Goal: Complete application form: Complete application form

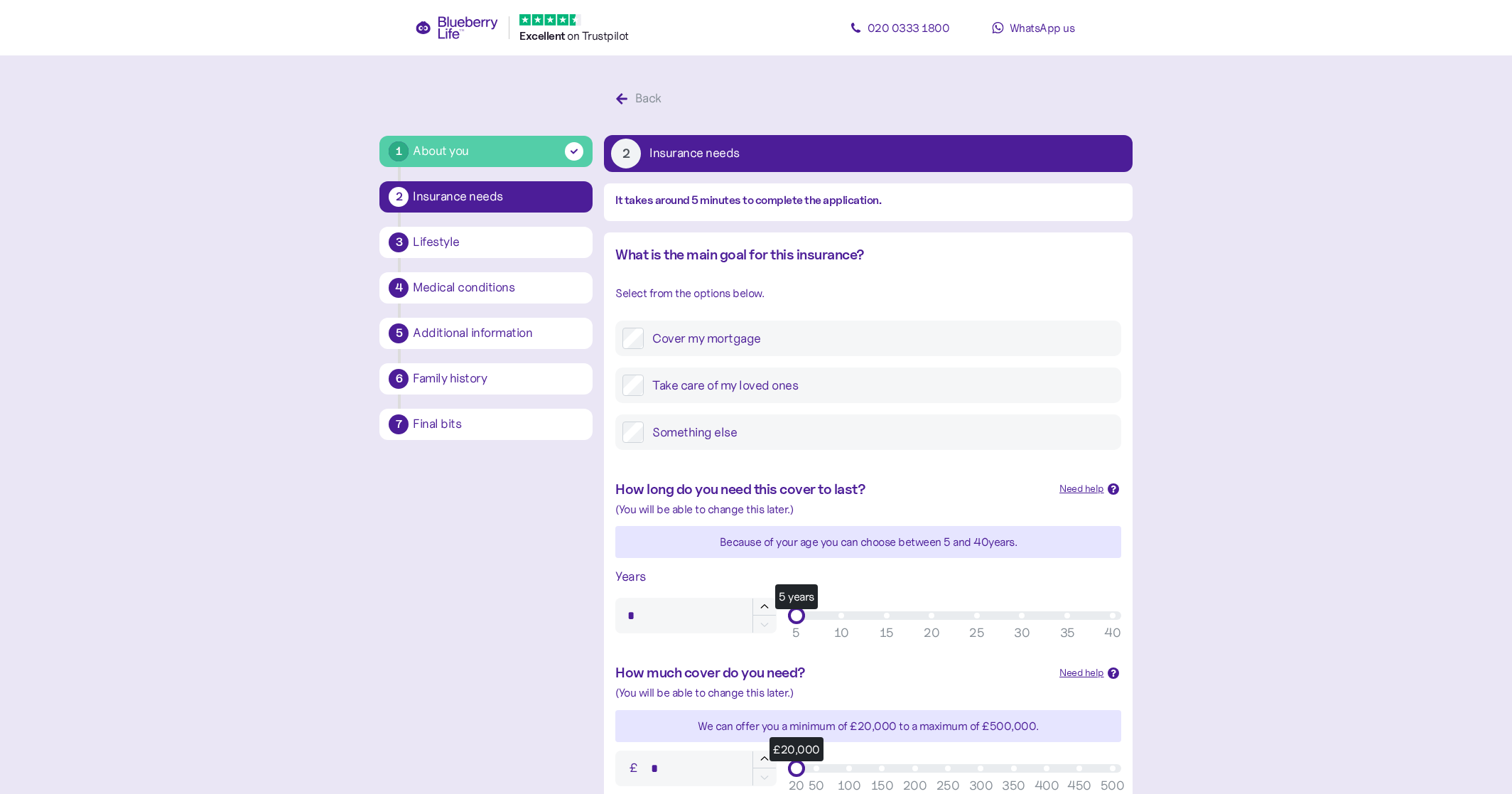
click at [753, 344] on label "Cover my mortgage" at bounding box center [879, 338] width 470 height 21
type input "**"
drag, startPoint x: 803, startPoint y: 407, endPoint x: 1332, endPoint y: 425, distance: 529.3
click at [1333, 425] on main "1 About you 2 Insurance needs 3 Lifestyle 4 Medical conditions 5 Additional inf…" at bounding box center [756, 592] width 1512 height 1185
type input "*******"
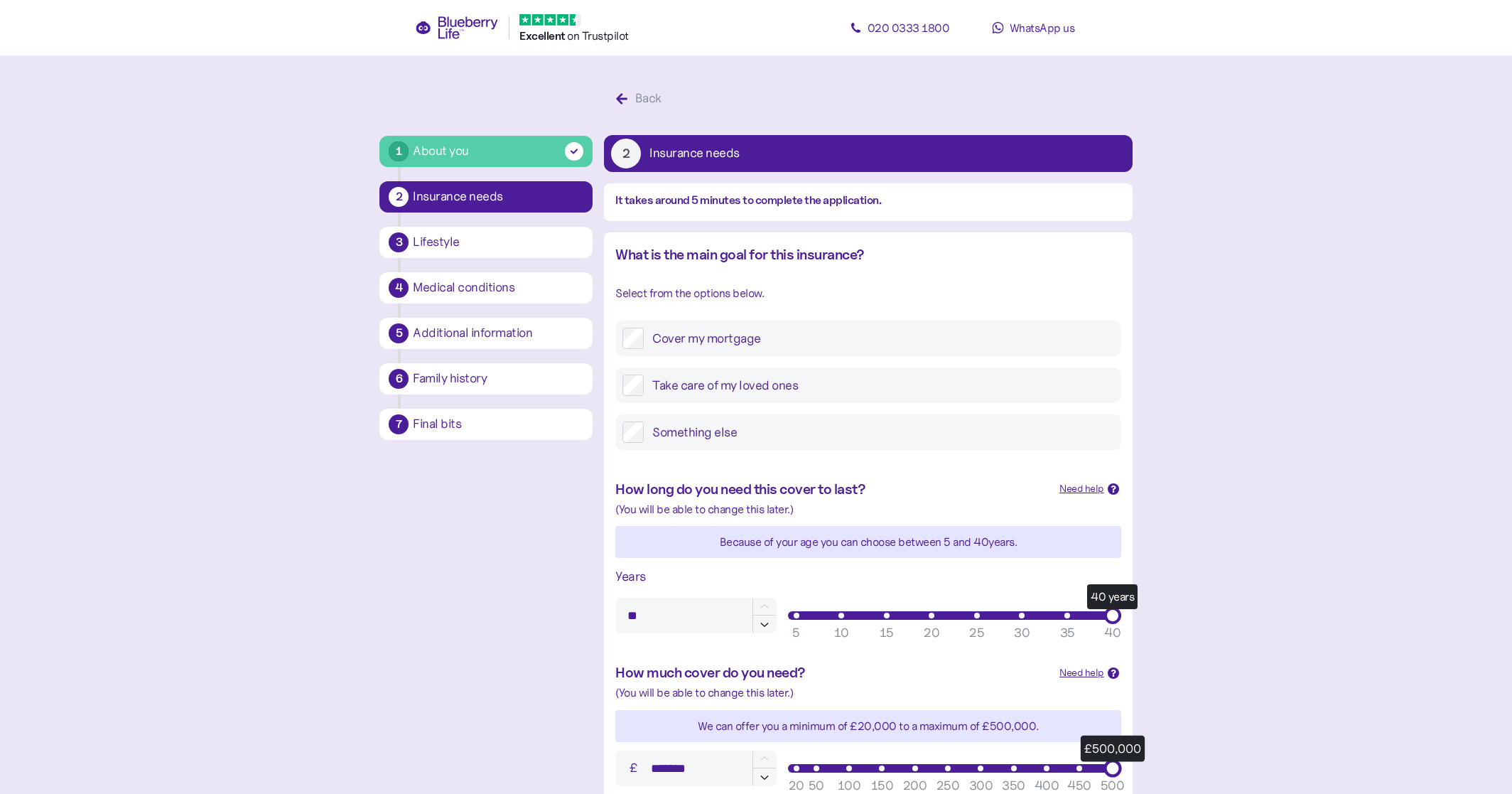
drag, startPoint x: 824, startPoint y: 558, endPoint x: 1197, endPoint y: 553, distance: 373.0
click at [1266, 552] on main "1 About you 2 Insurance needs 3 Lifestyle 4 Medical conditions 5 Additional inf…" at bounding box center [756, 592] width 1512 height 1185
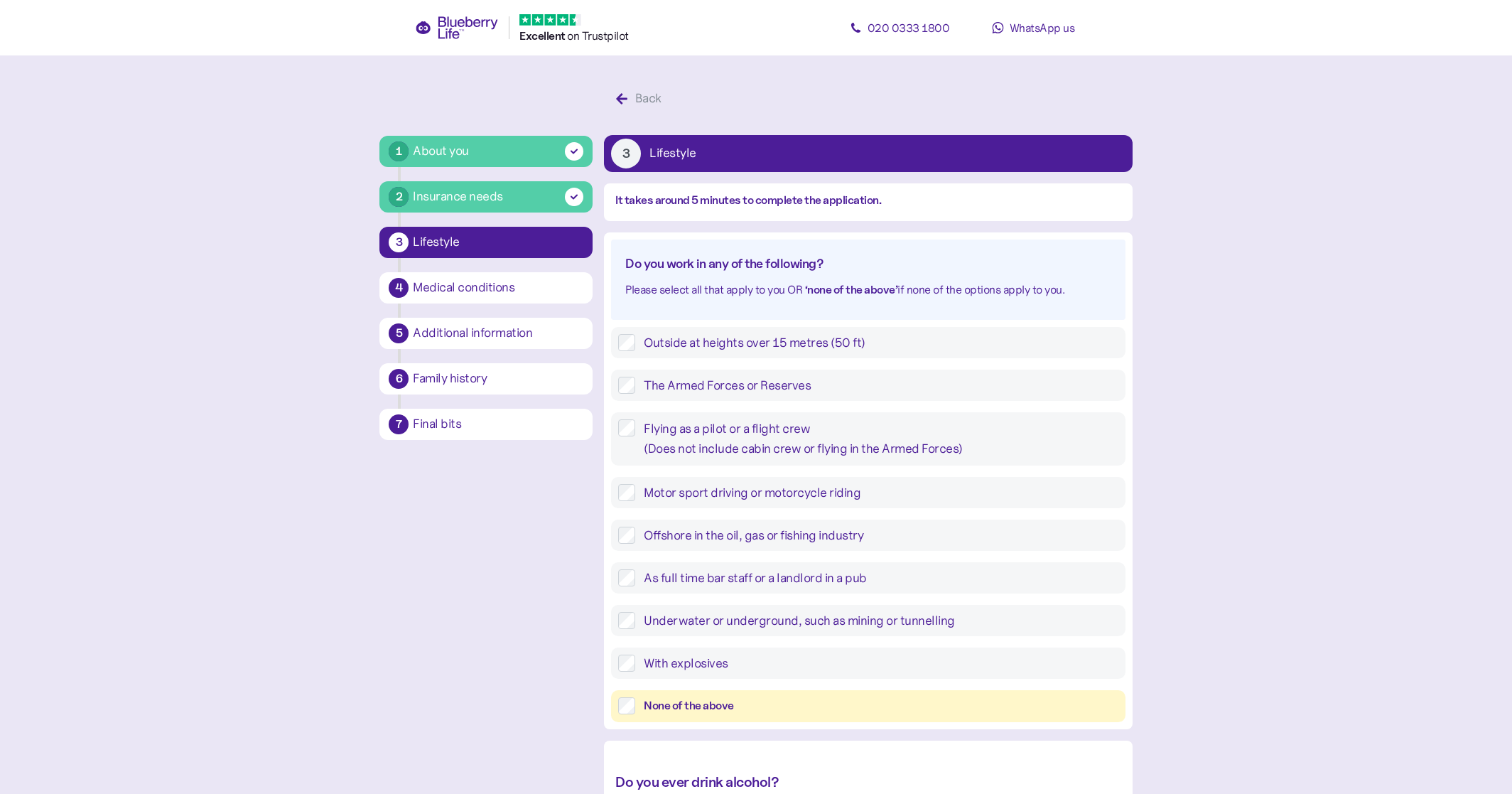
click at [752, 654] on label "With explosives" at bounding box center [876, 663] width 482 height 17
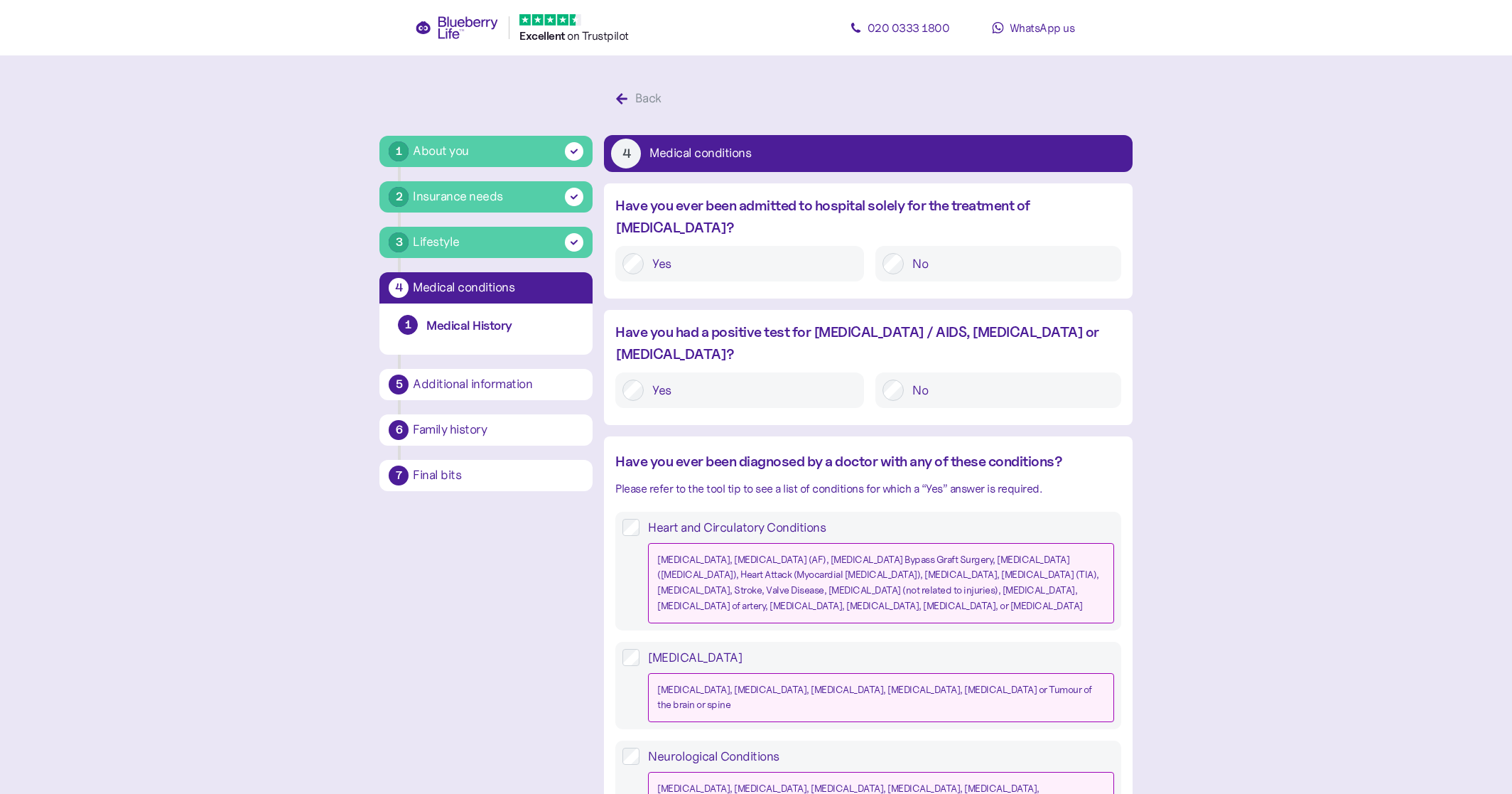
drag, startPoint x: 910, startPoint y: 250, endPoint x: 917, endPoint y: 293, distance: 43.6
click at [910, 253] on label "No" at bounding box center [1008, 264] width 210 height 21
click at [917, 372] on div "No" at bounding box center [997, 390] width 245 height 35
click at [914, 380] on label "No" at bounding box center [1008, 390] width 210 height 21
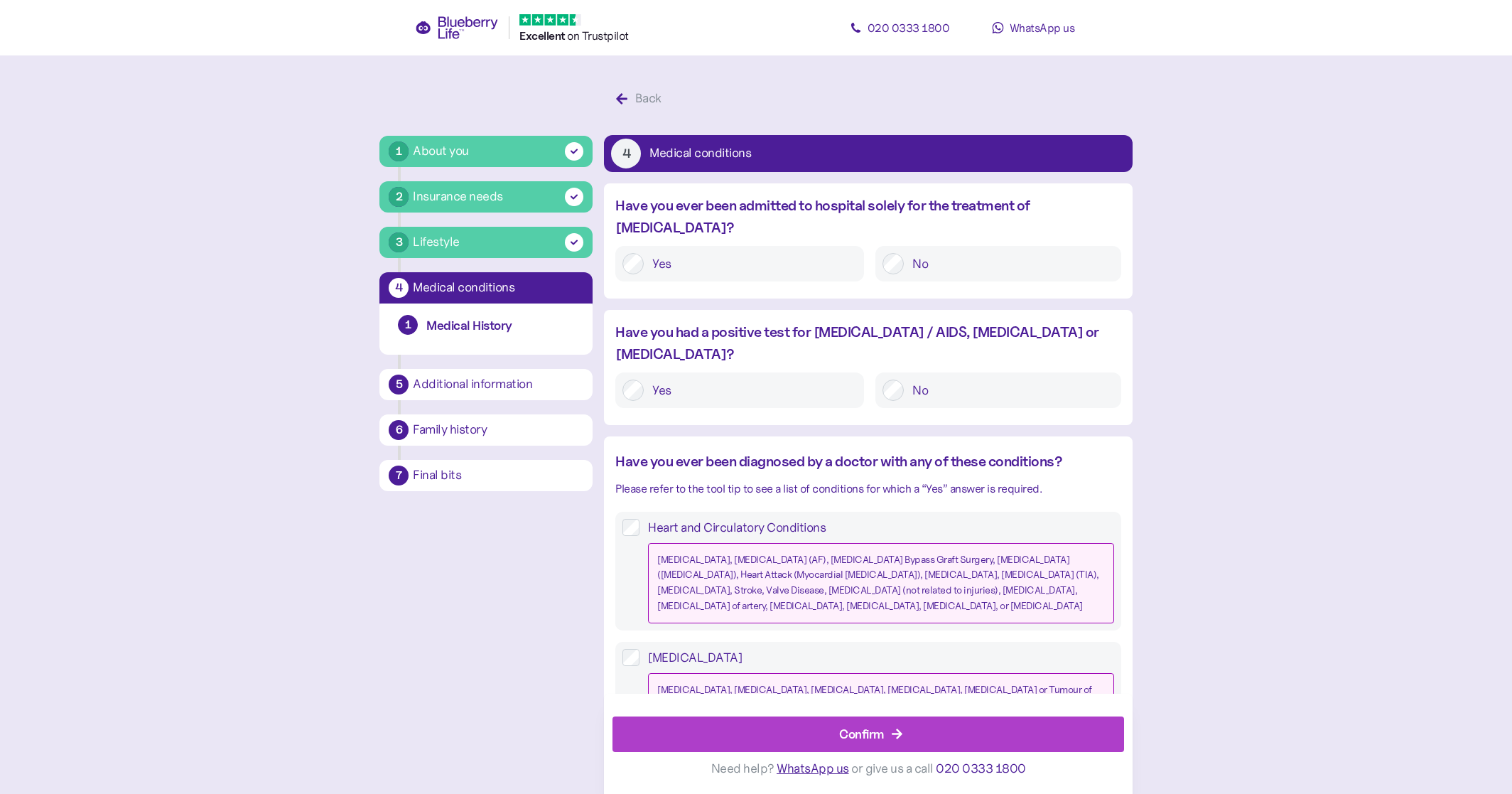
click at [699, 722] on div "Confirm" at bounding box center [870, 734] width 479 height 34
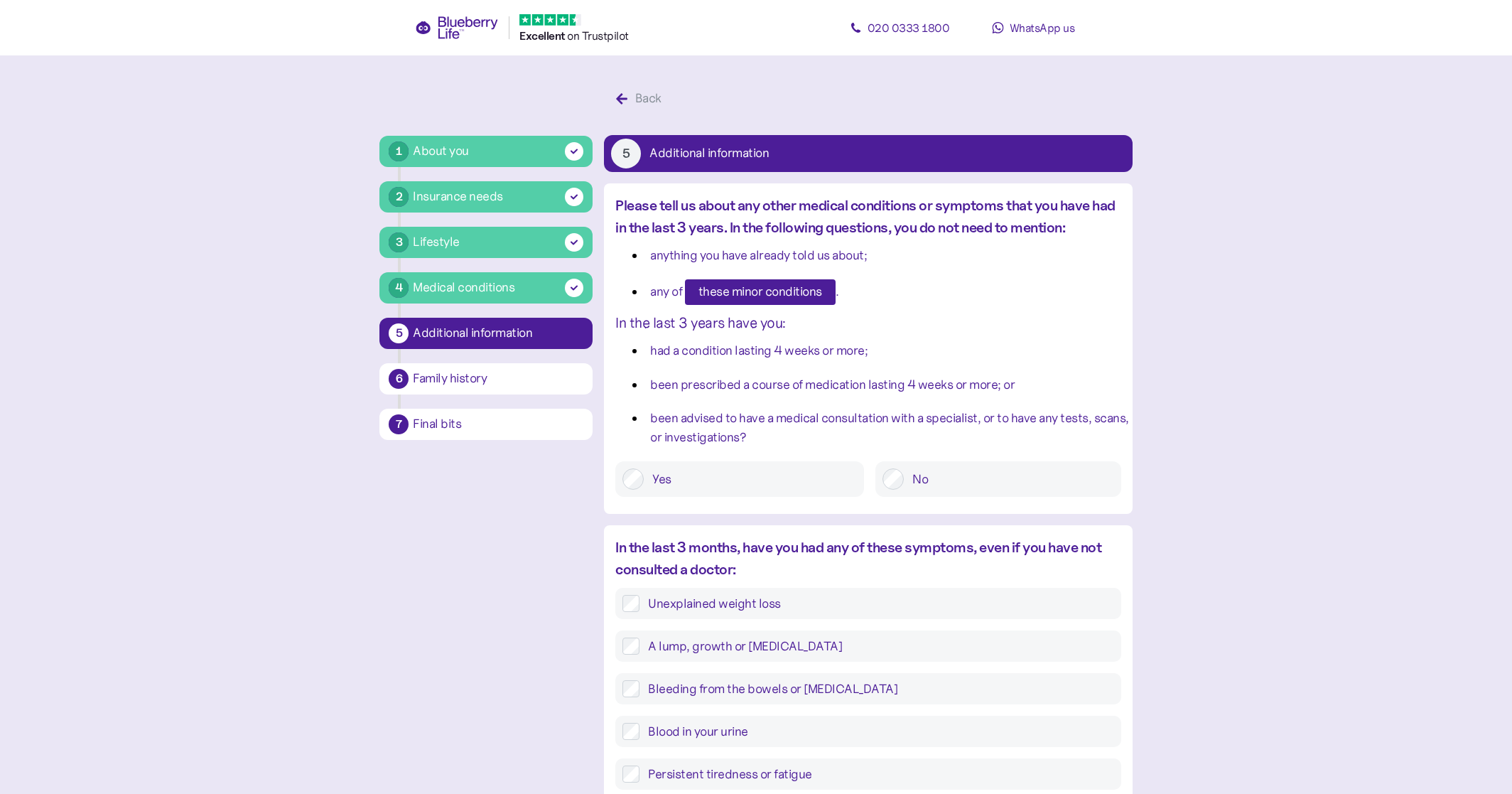
click at [914, 479] on label "No" at bounding box center [1008, 479] width 210 height 21
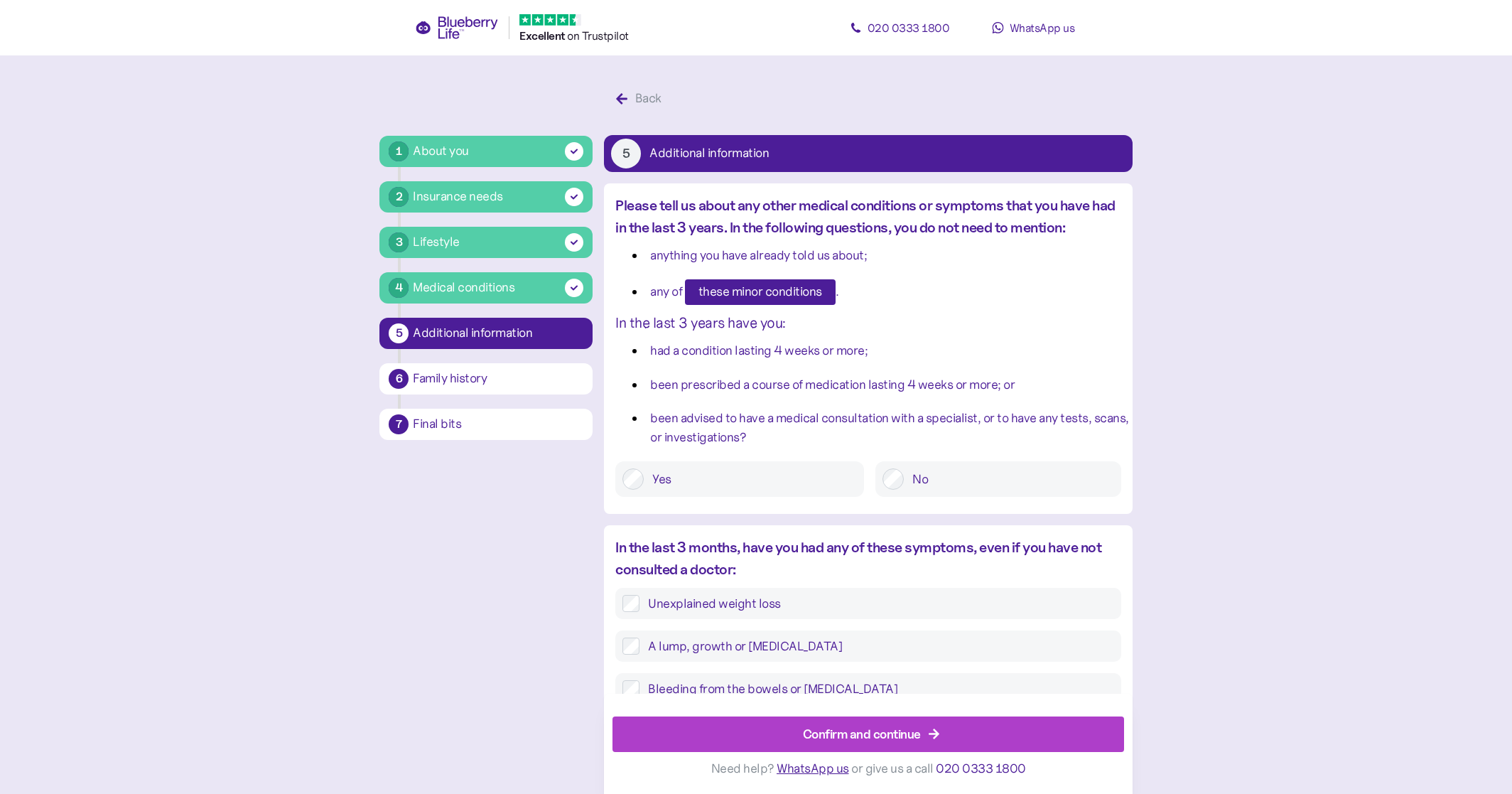
click at [902, 721] on span "Confirm and continue" at bounding box center [862, 734] width 118 height 34
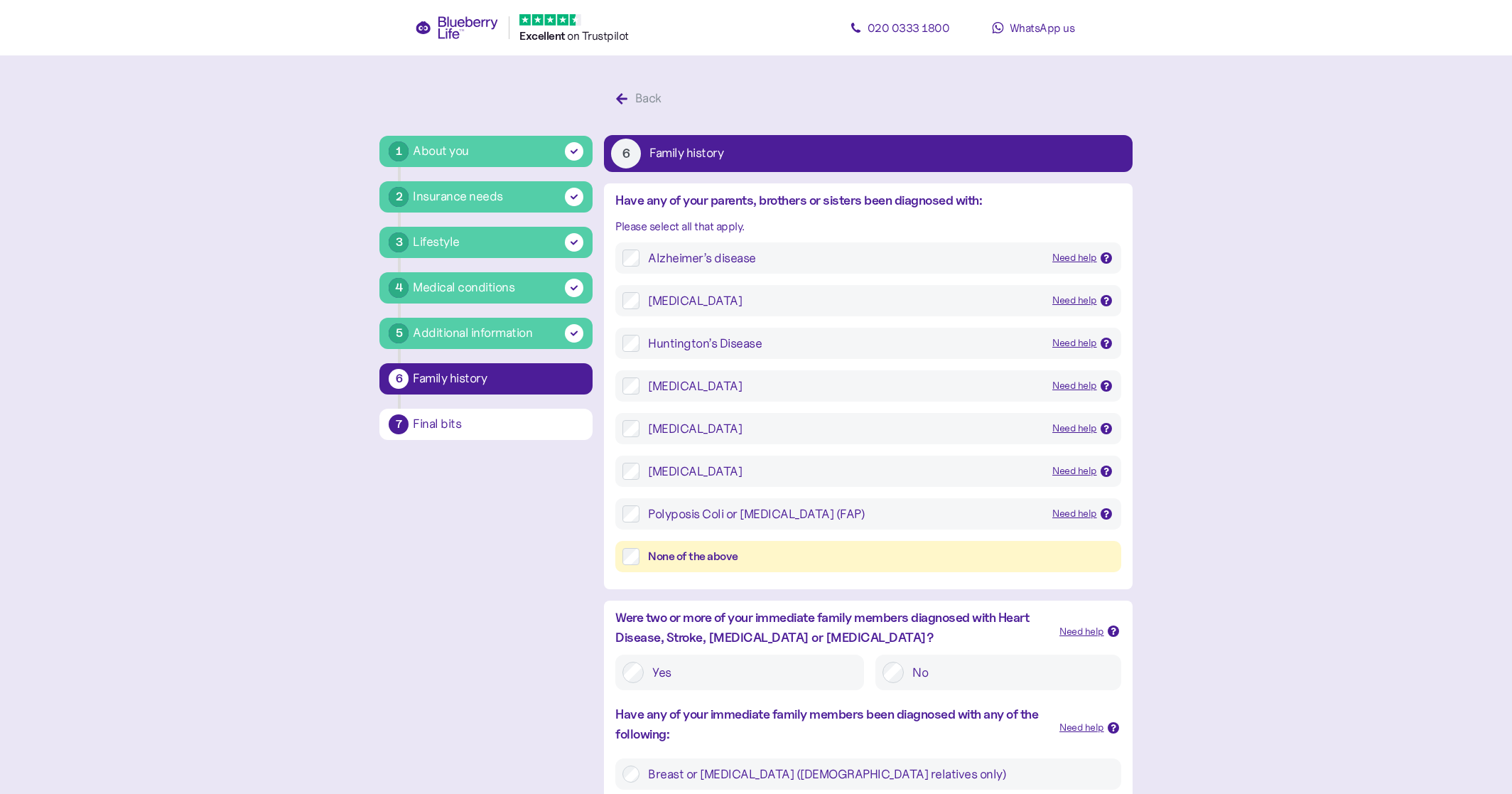
click at [893, 552] on div "None of the above" at bounding box center [881, 557] width 465 height 18
click at [923, 643] on div "Were two or more of your immediate family members diagnosed with Heart Disease,…" at bounding box center [831, 628] width 433 height 40
click at [918, 654] on div "No" at bounding box center [997, 672] width 245 height 35
click at [913, 663] on label "No" at bounding box center [1008, 672] width 210 height 21
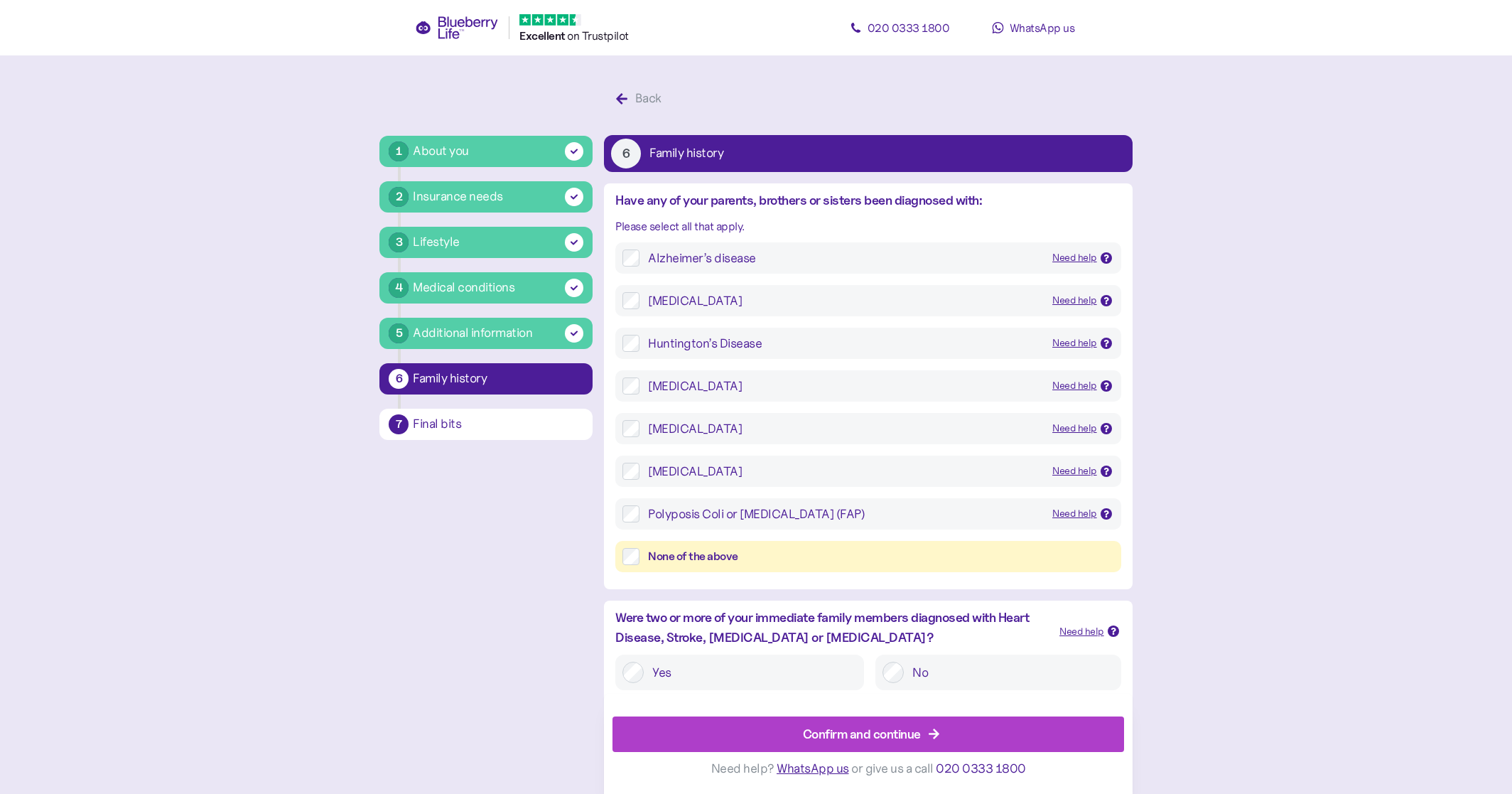
click at [789, 727] on div "Confirm and continue" at bounding box center [870, 734] width 479 height 34
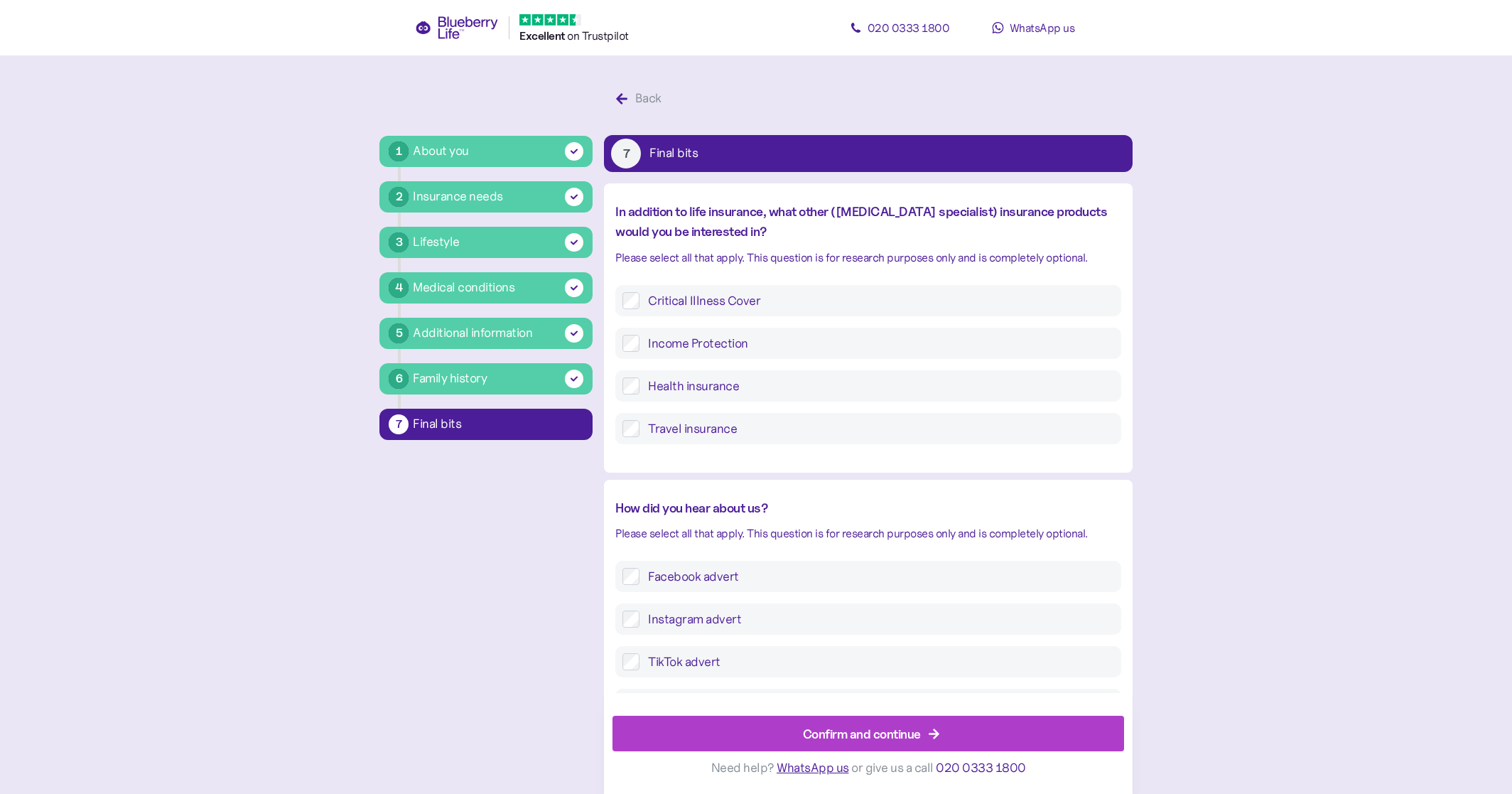
click at [794, 750] on div "Confirm and continue" at bounding box center [870, 734] width 479 height 34
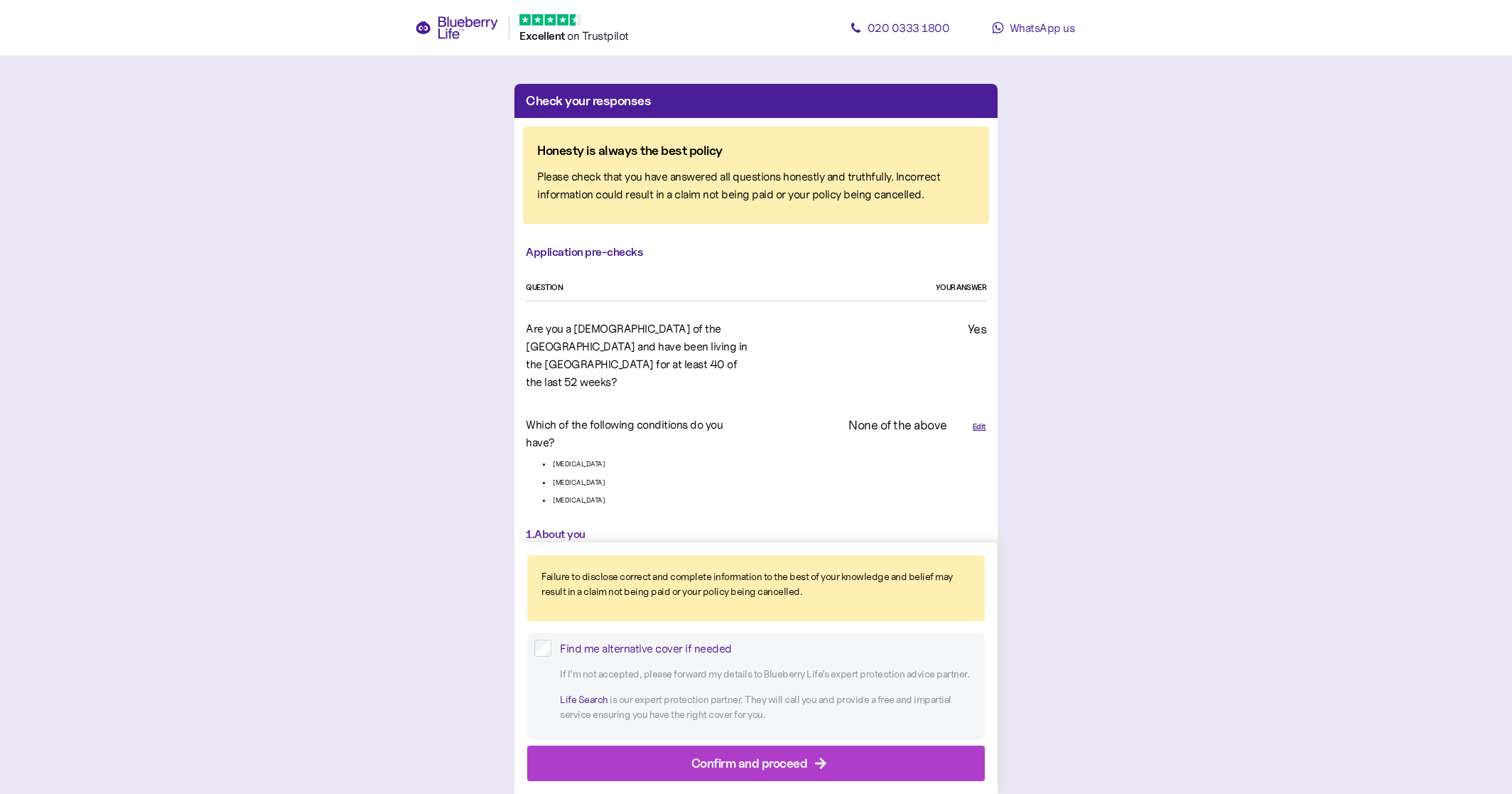
click at [808, 770] on div "Confirm and proceed" at bounding box center [759, 763] width 425 height 34
